Goal: Transaction & Acquisition: Purchase product/service

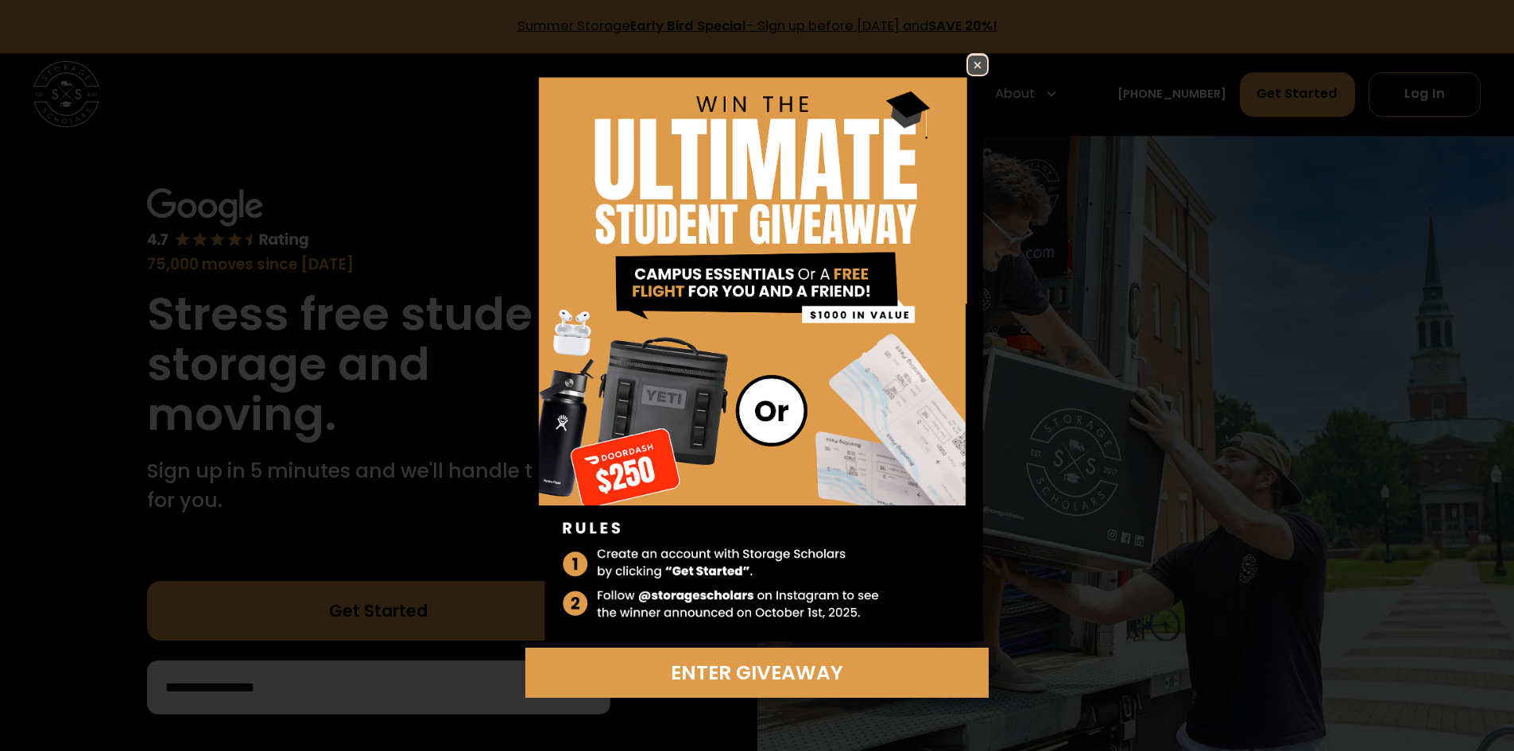
click at [972, 60] on img at bounding box center [977, 65] width 19 height 19
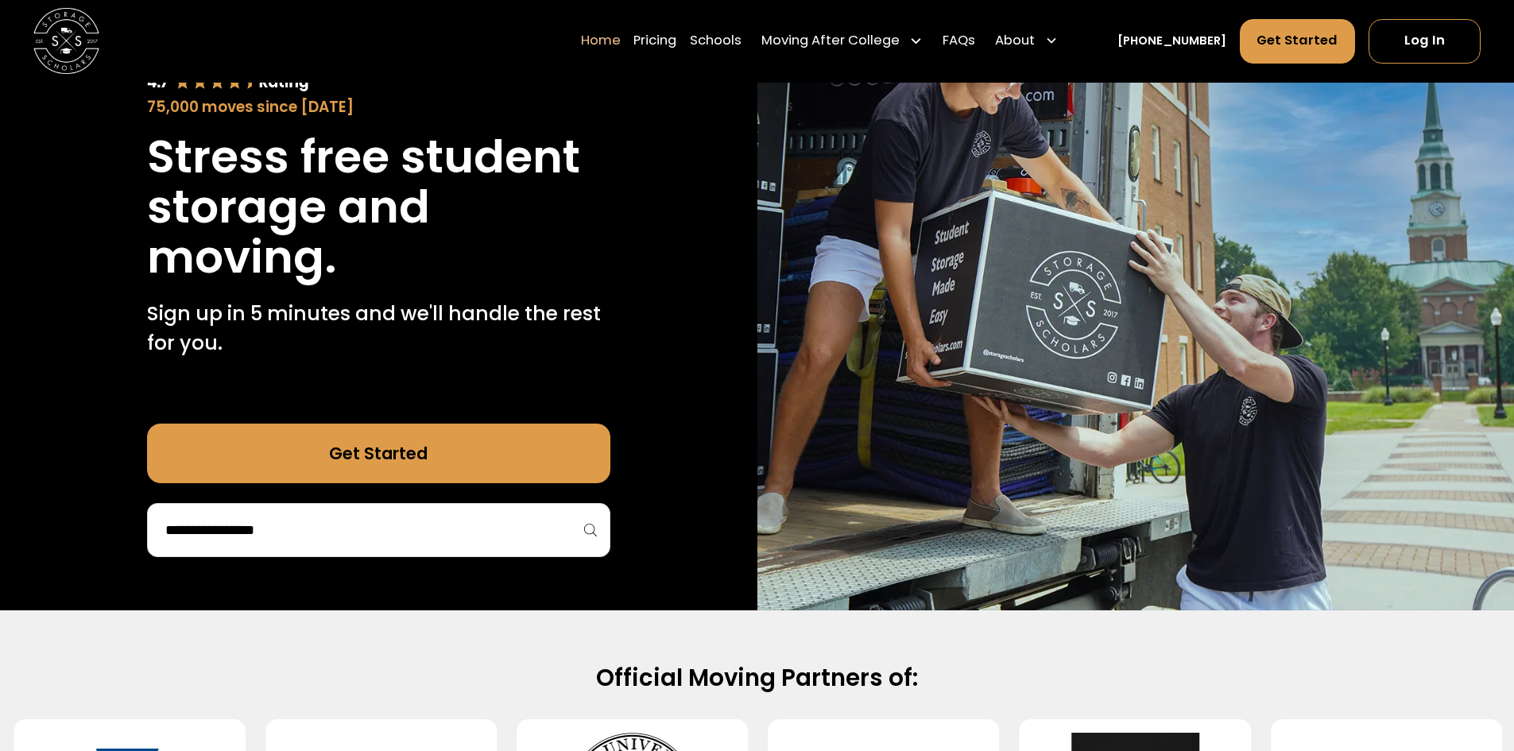
scroll to position [159, 0]
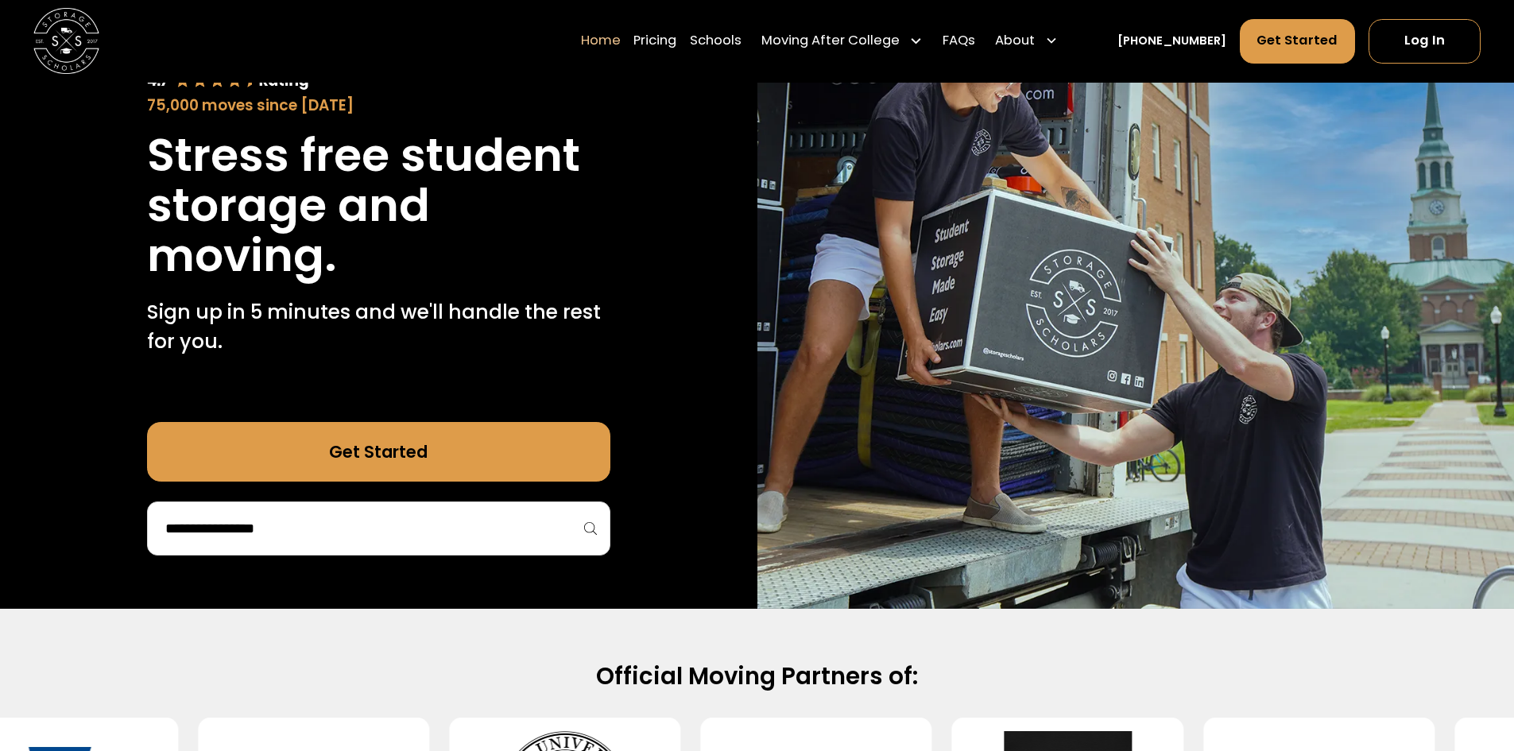
click at [340, 541] on input "search" at bounding box center [379, 528] width 430 height 27
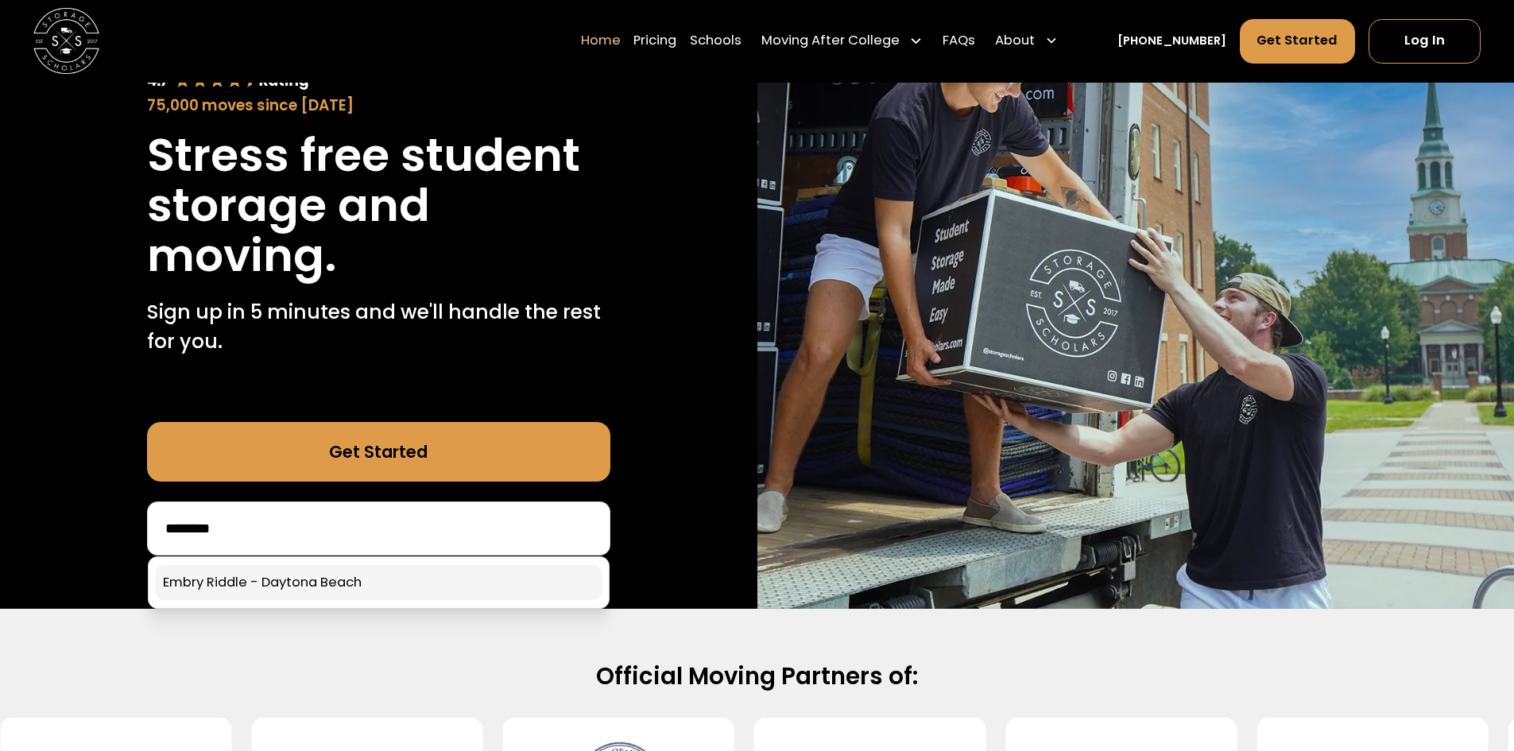
type input "********"
click at [297, 598] on link at bounding box center [378, 582] width 447 height 35
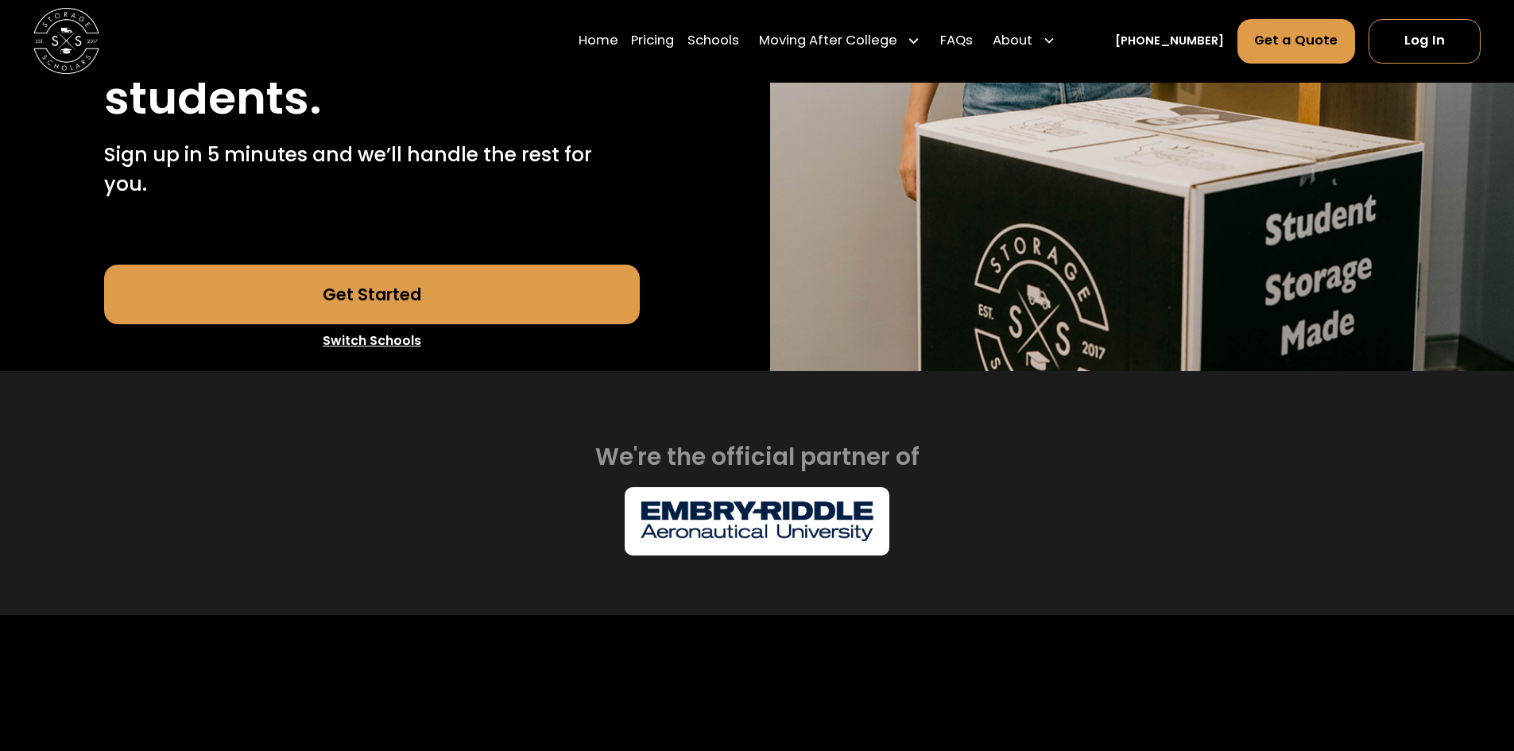
scroll to position [556, 0]
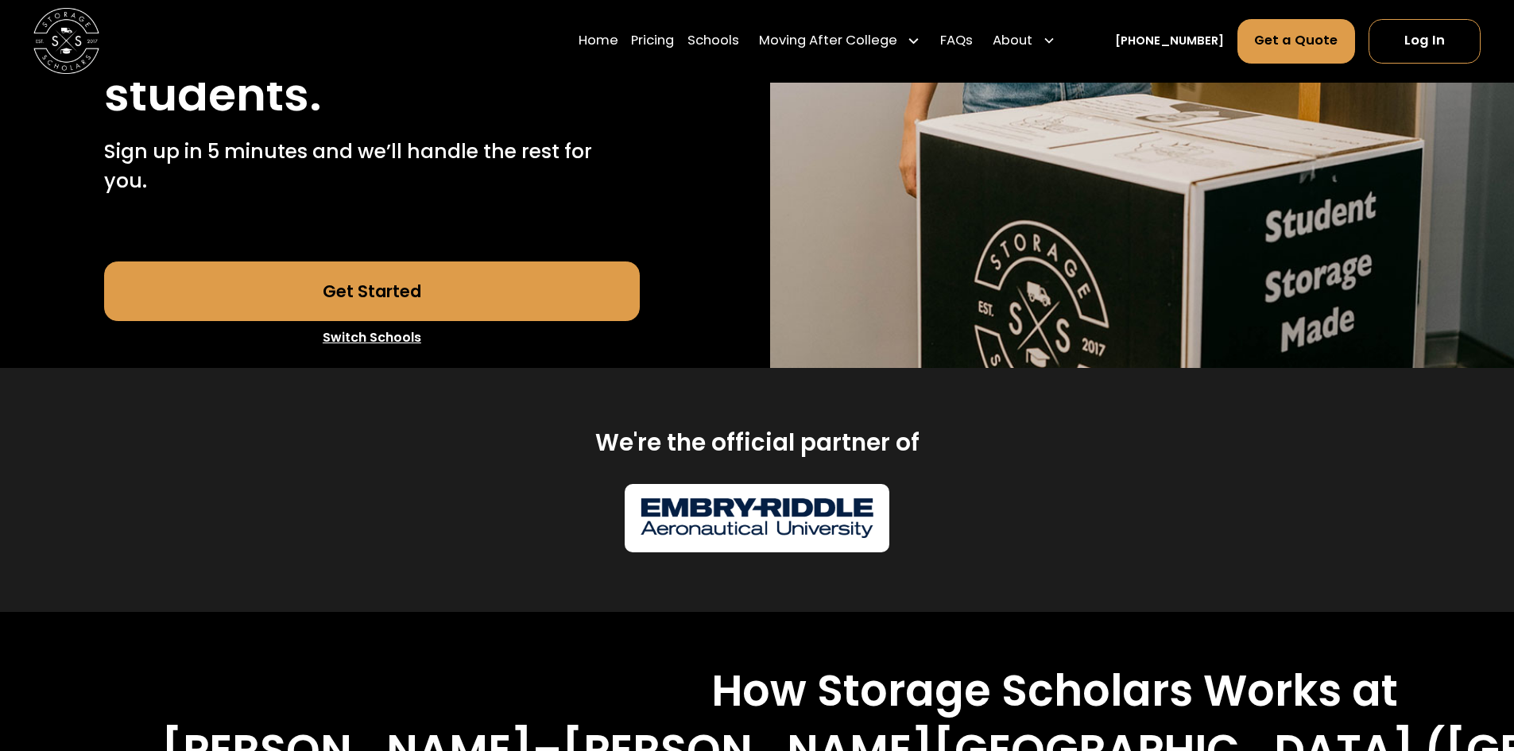
click at [443, 261] on link "Get Started" at bounding box center [372, 291] width 536 height 60
click at [559, 270] on link "Get Started" at bounding box center [372, 291] width 536 height 60
